Goal: Feedback & Contribution: Leave review/rating

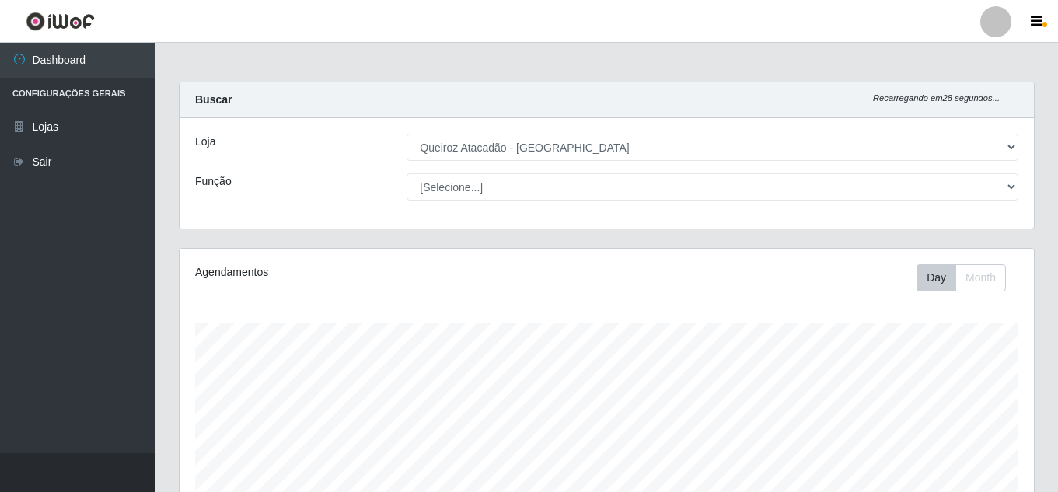
select select "225"
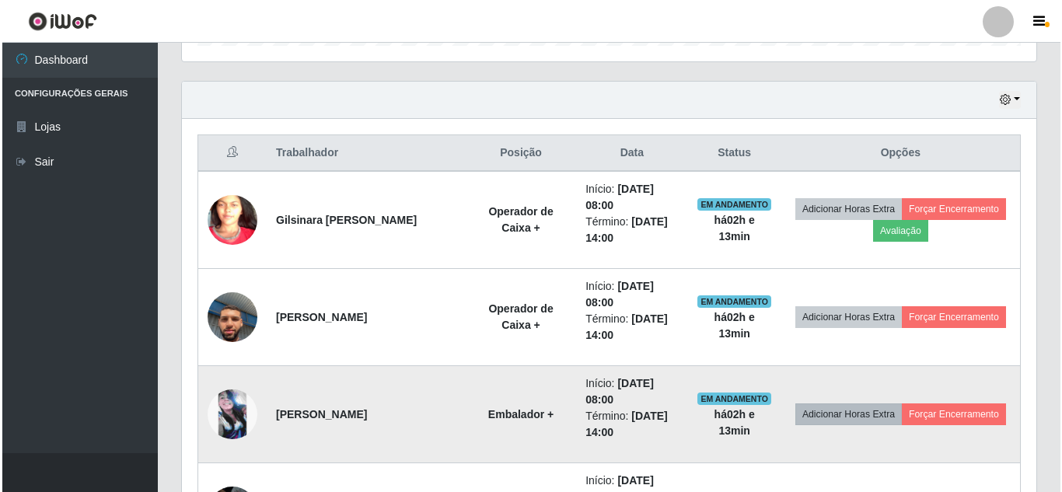
scroll to position [323, 855]
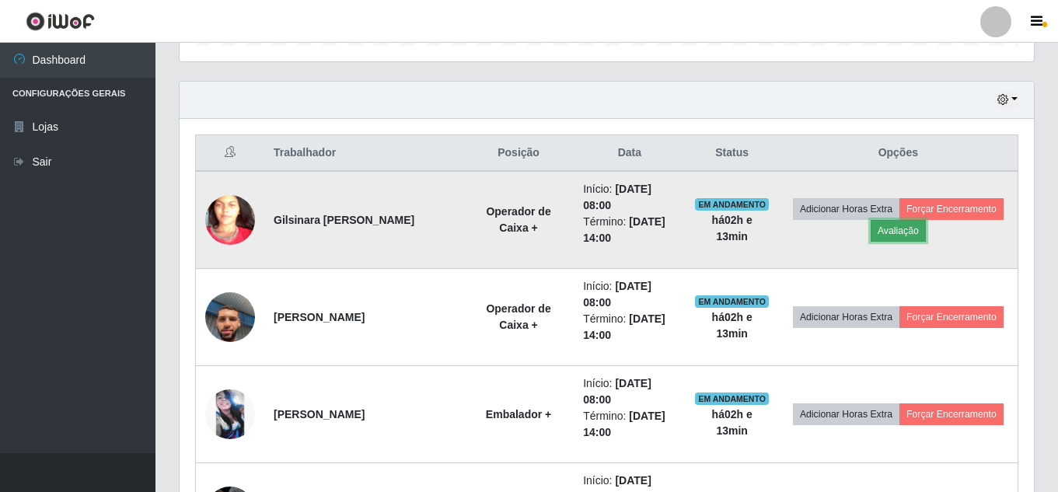
click at [926, 228] on button "Avaliação" at bounding box center [898, 231] width 55 height 22
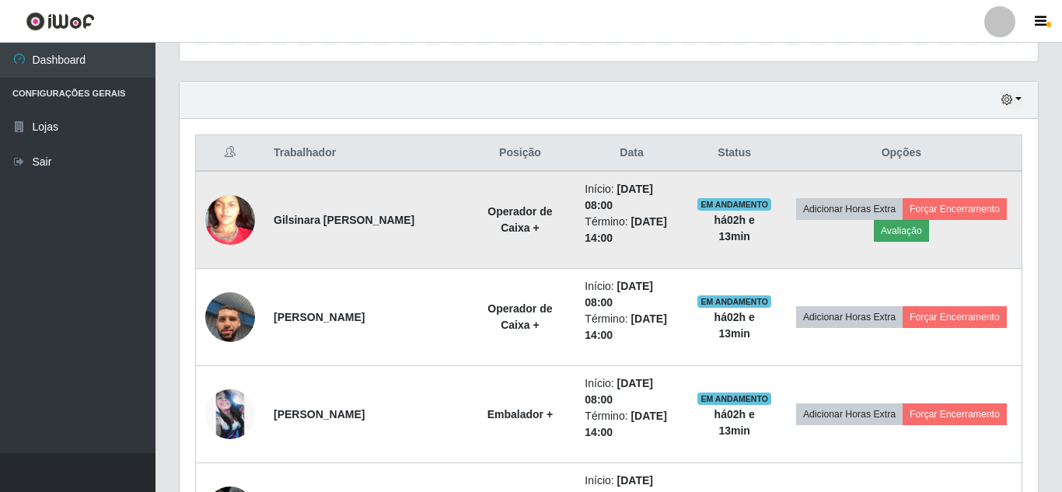
scroll to position [323, 847]
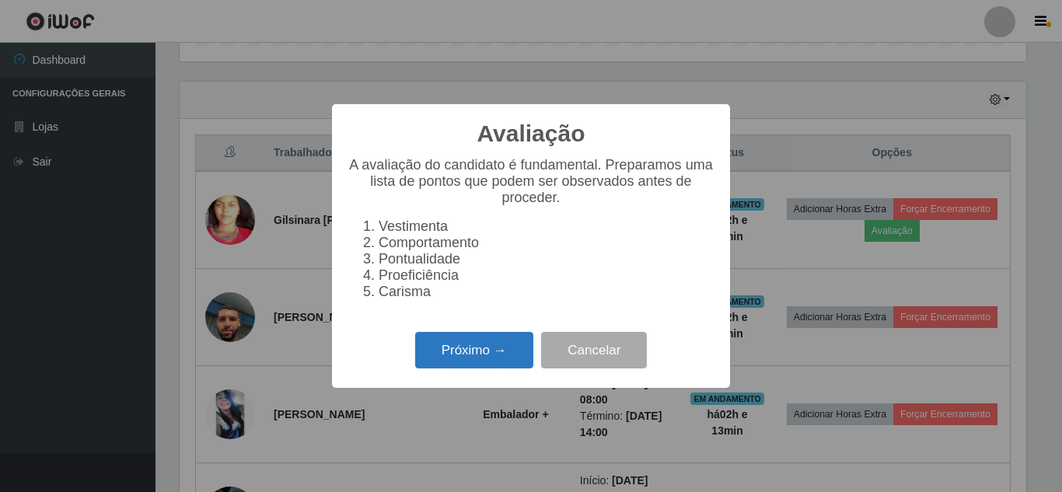
click at [491, 361] on button "Próximo →" at bounding box center [474, 350] width 118 height 37
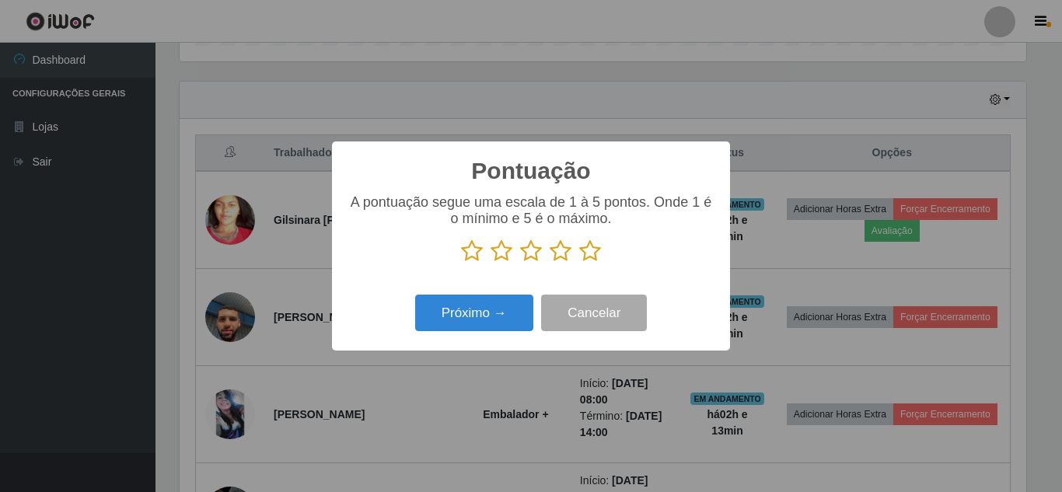
click at [479, 252] on icon at bounding box center [472, 250] width 22 height 23
click at [461, 263] on input "radio" at bounding box center [461, 263] width 0 height 0
click at [501, 322] on button "Próximo →" at bounding box center [474, 313] width 118 height 37
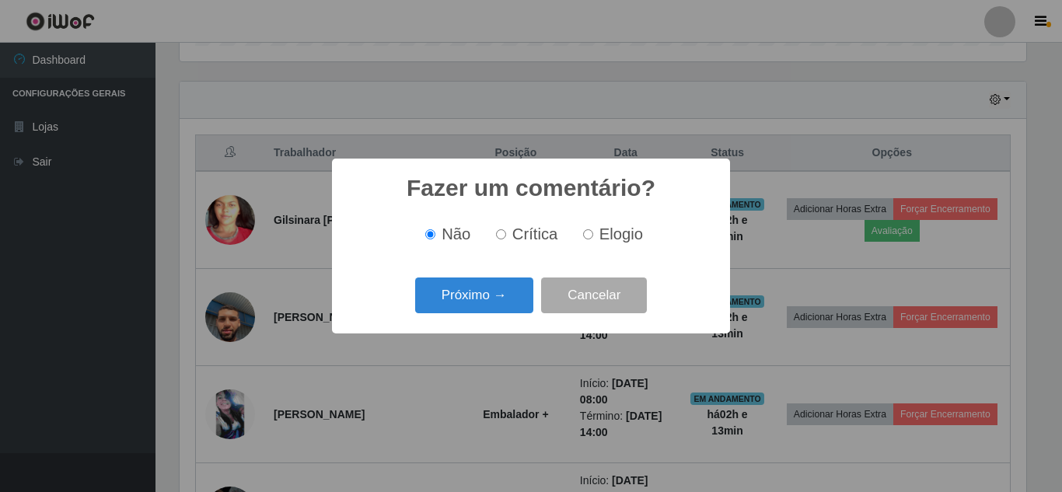
click at [500, 239] on input "Crítica" at bounding box center [501, 234] width 10 height 10
radio input "true"
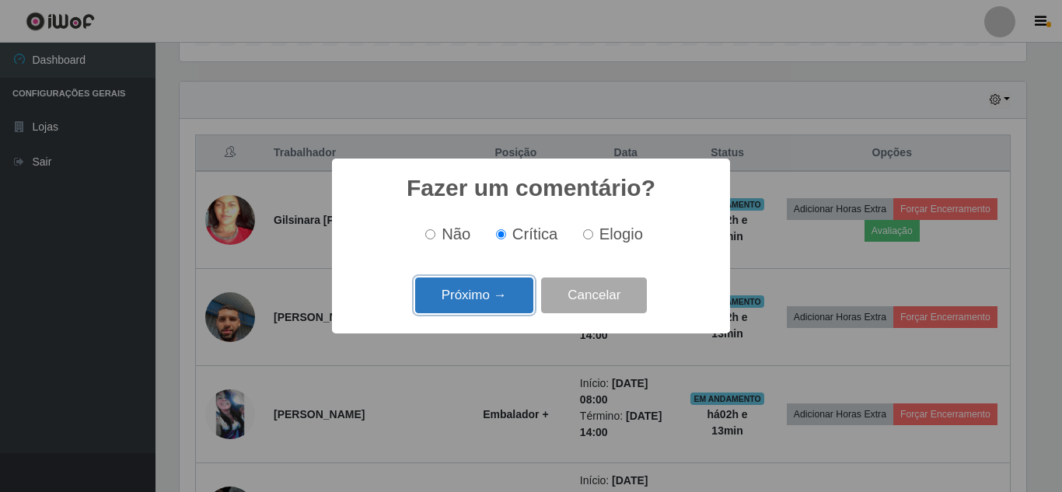
click at [463, 307] on button "Próximo →" at bounding box center [474, 296] width 118 height 37
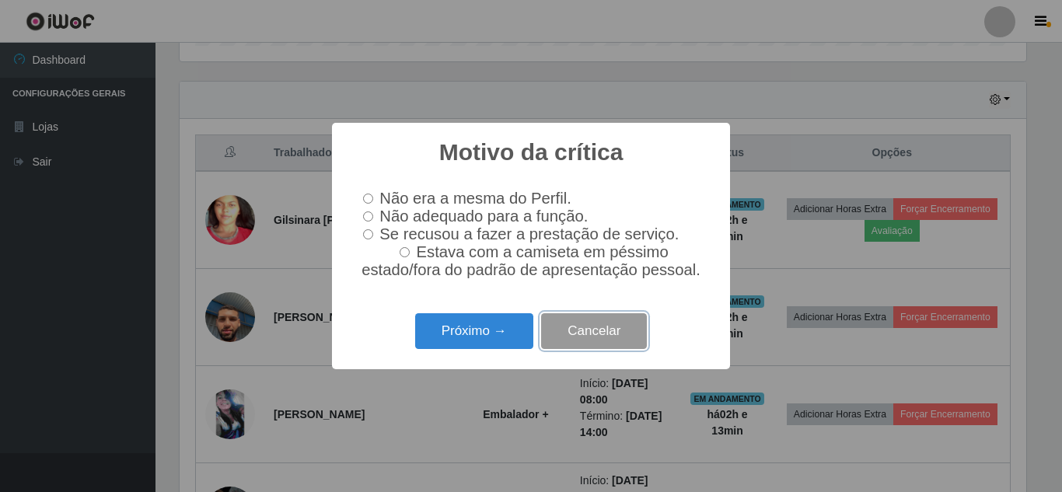
click at [578, 327] on button "Cancelar" at bounding box center [594, 331] width 106 height 37
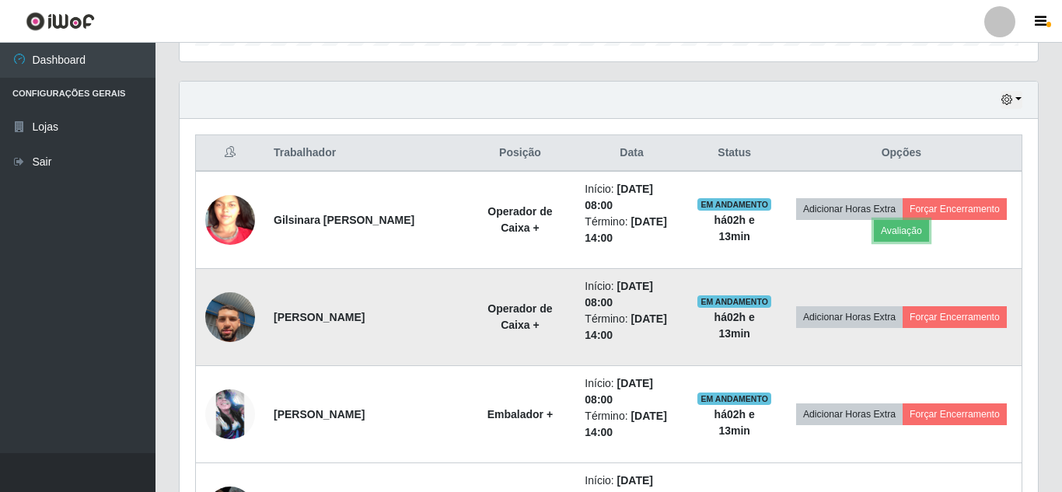
scroll to position [323, 855]
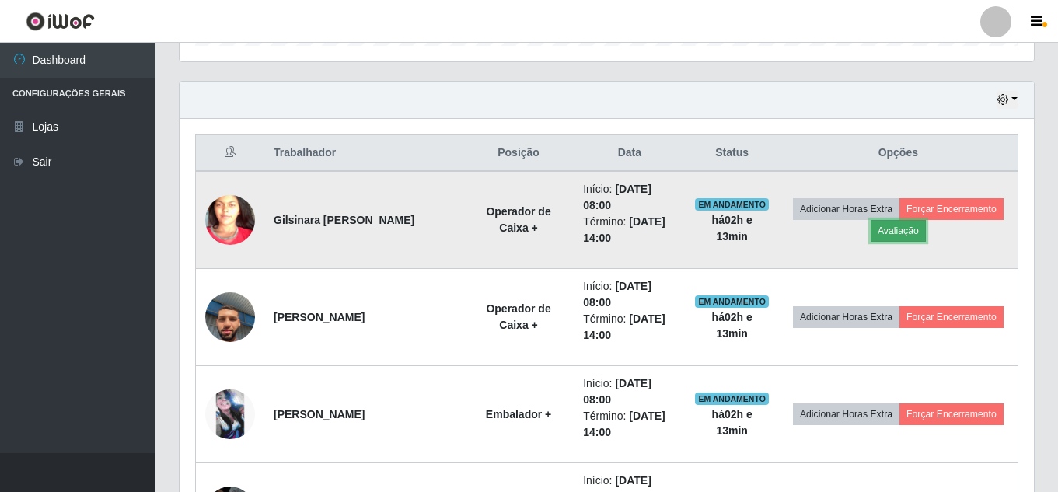
click at [926, 222] on button "Avaliação" at bounding box center [898, 231] width 55 height 22
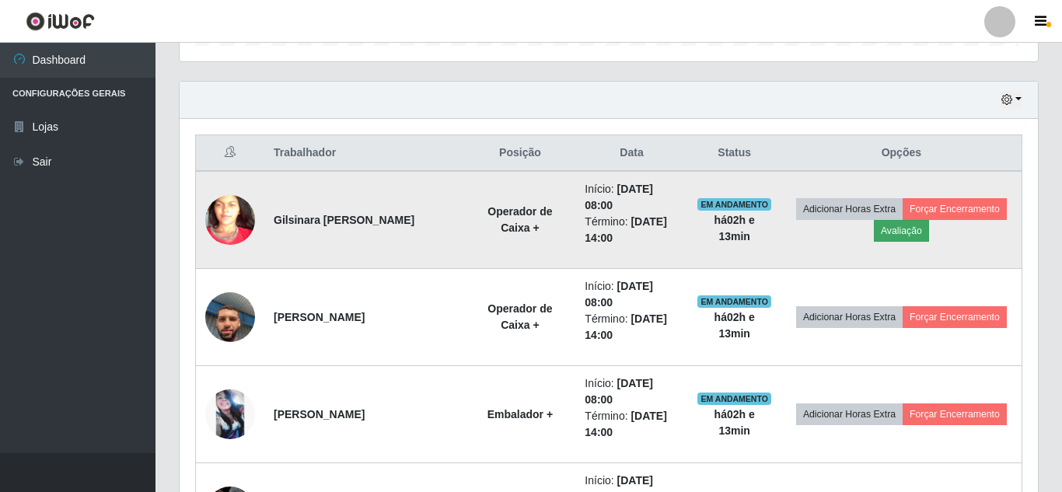
scroll to position [323, 847]
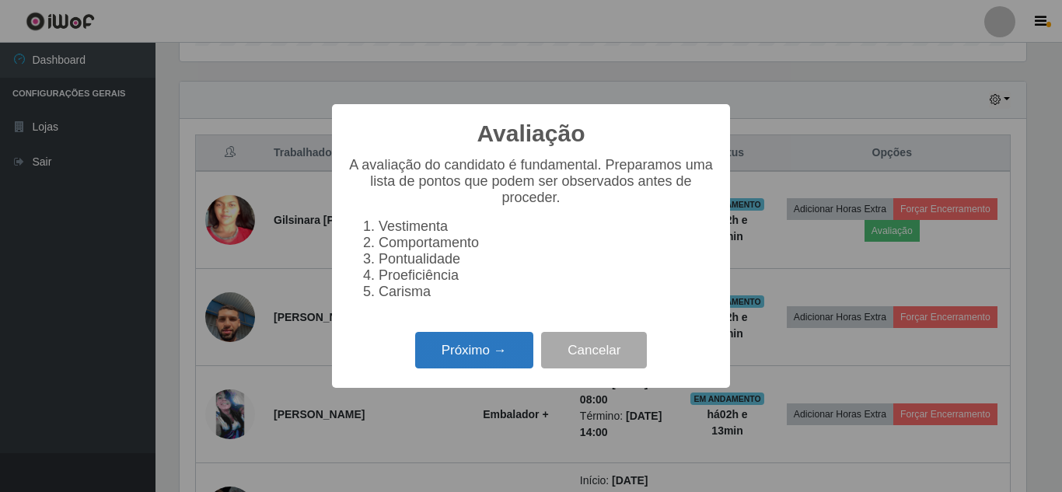
click at [485, 358] on button "Próximo →" at bounding box center [474, 350] width 118 height 37
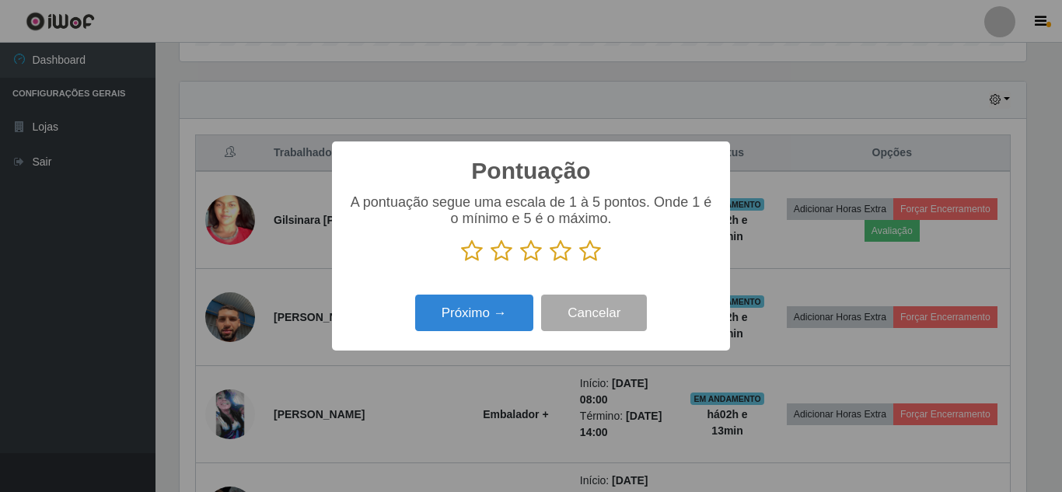
scroll to position [777253, 776729]
click at [472, 252] on icon at bounding box center [472, 250] width 22 height 23
click at [461, 263] on input "radio" at bounding box center [461, 263] width 0 height 0
click at [497, 313] on button "Próximo →" at bounding box center [474, 313] width 118 height 37
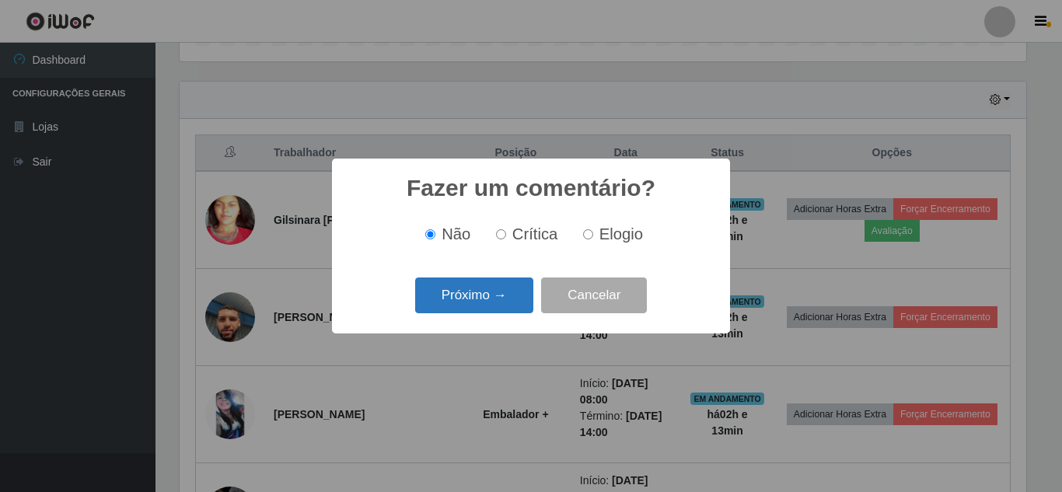
click at [477, 299] on button "Próximo →" at bounding box center [474, 296] width 118 height 37
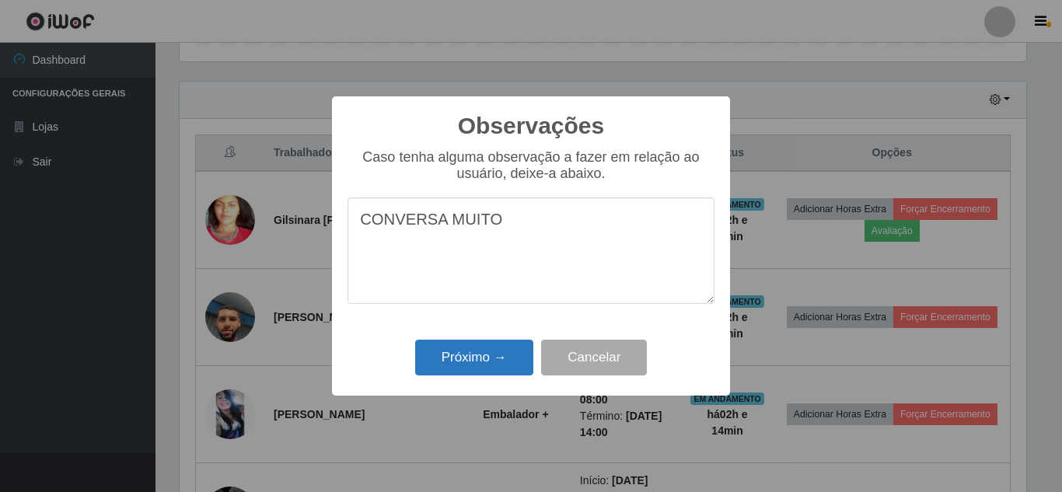
type textarea "CONVERSA MUITO"
click at [469, 362] on button "Próximo →" at bounding box center [474, 358] width 118 height 37
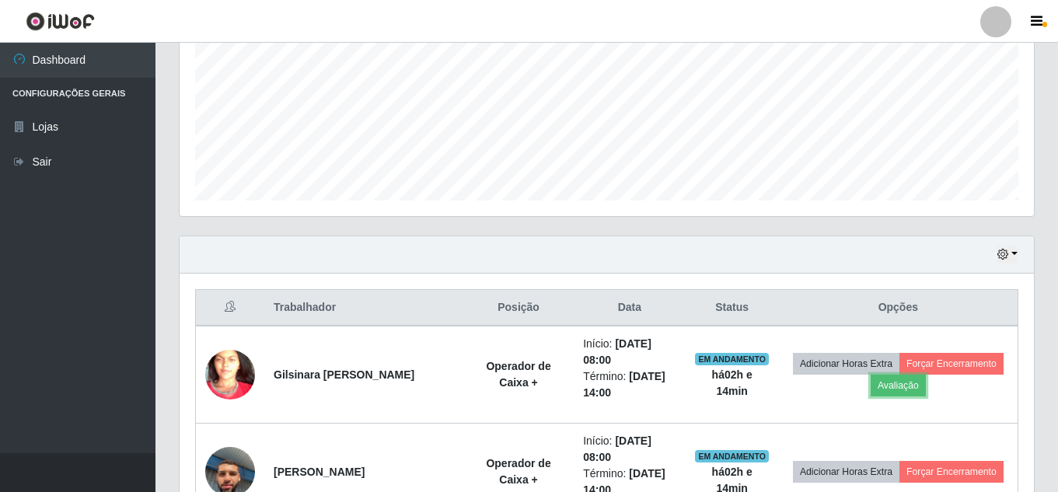
scroll to position [324, 0]
